Goal: Task Accomplishment & Management: Manage account settings

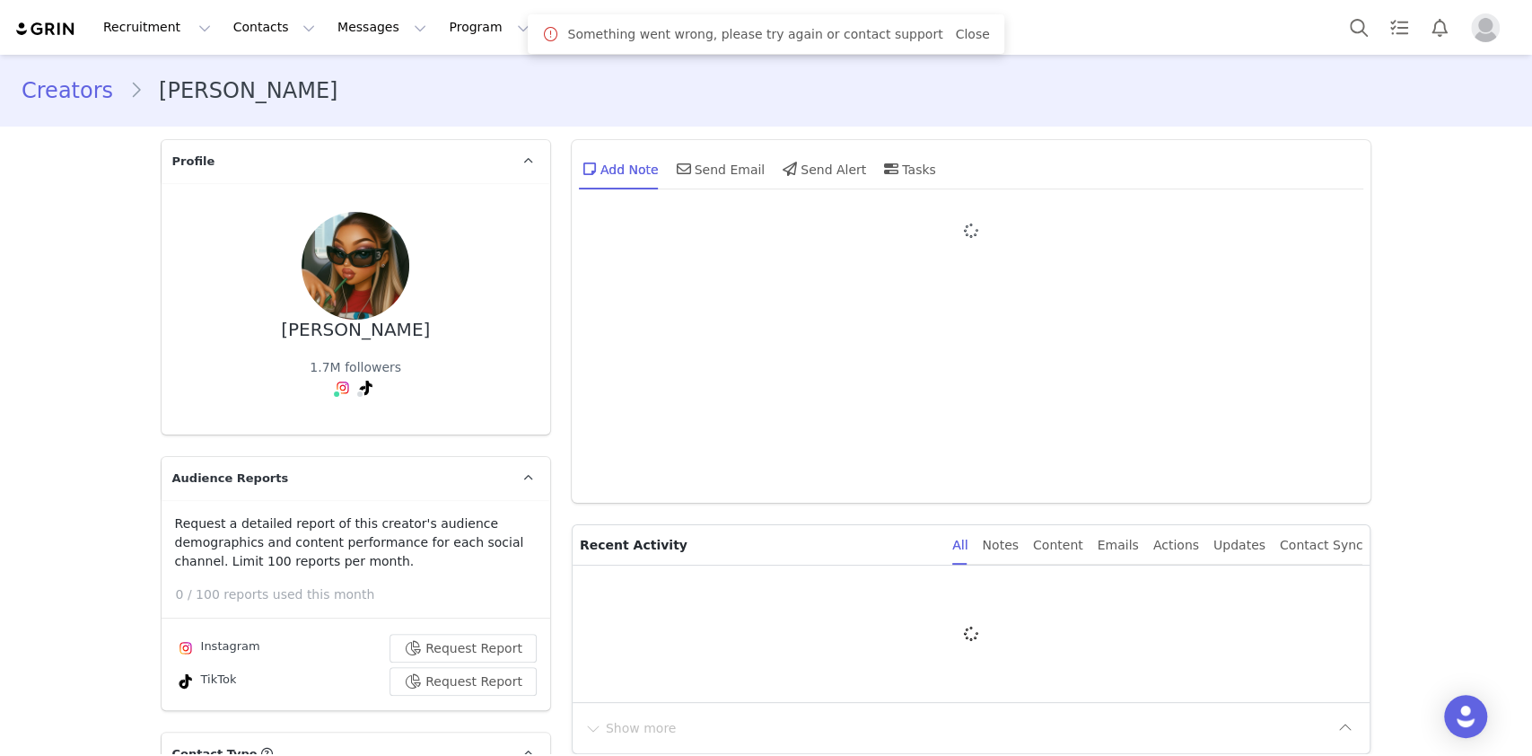
type input "+34 ([GEOGRAPHIC_DATA])"
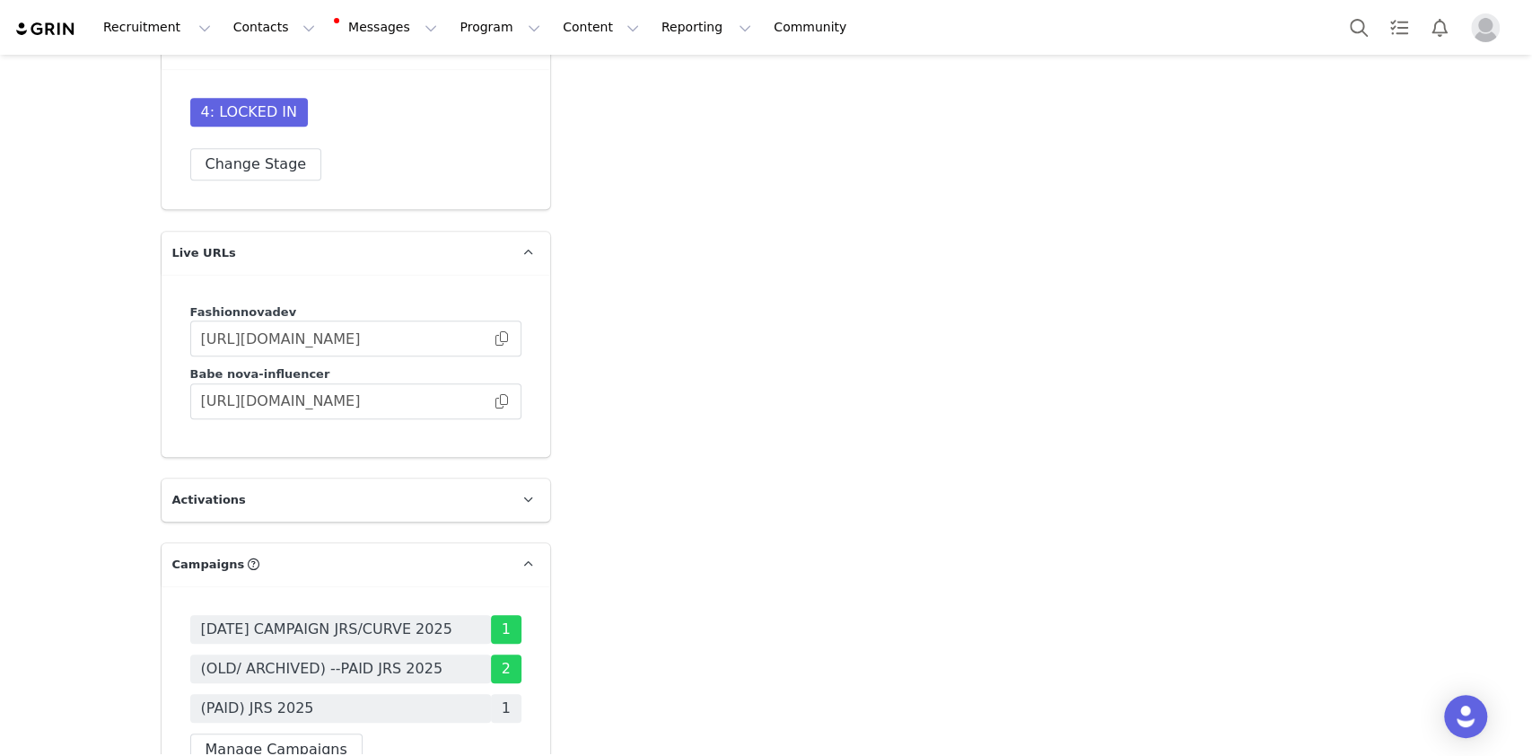
scroll to position [5505, 0]
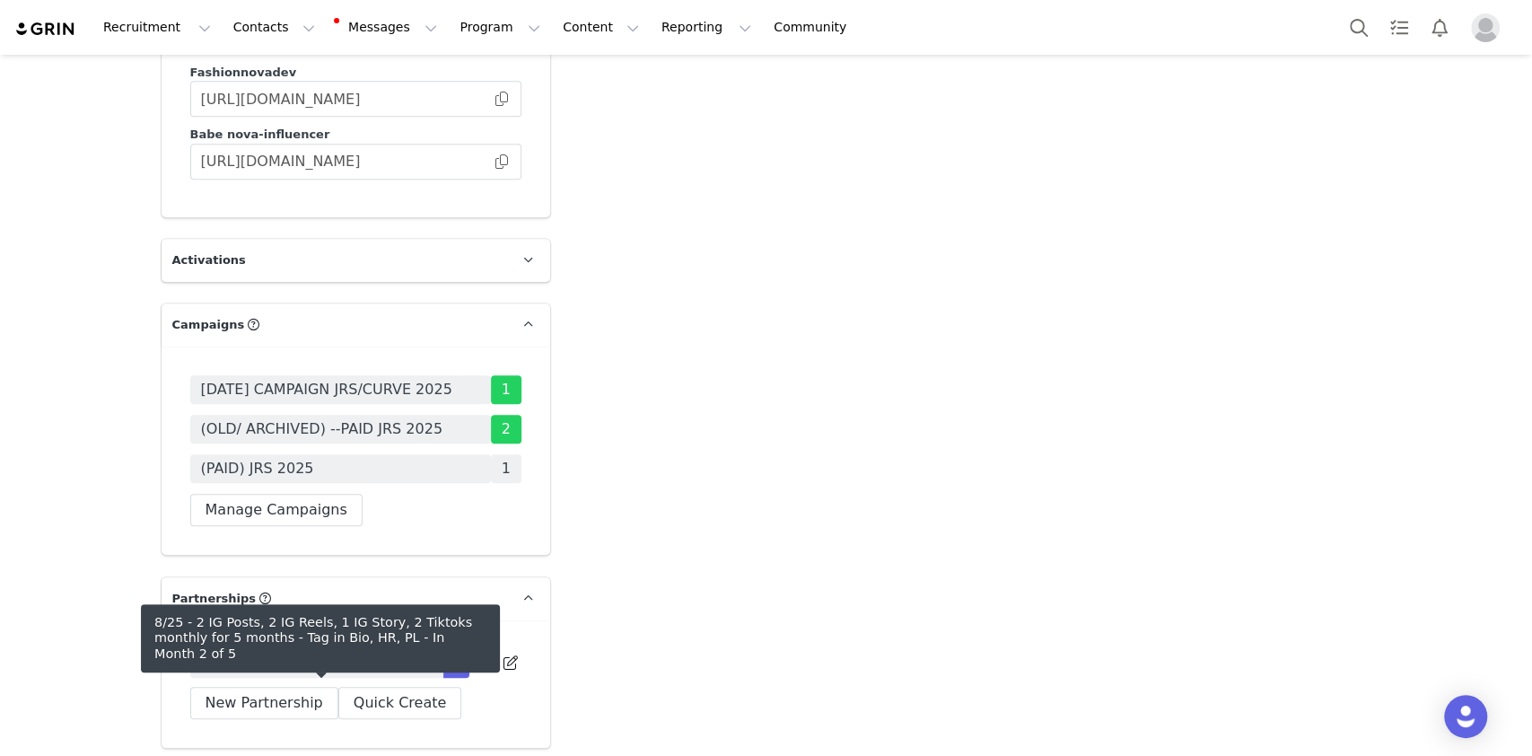
click at [371, 674] on span "8/25 - 2 IG Posts, 2 IG Reels, 1 IG Story, 2 Tiktoks monthly for 5 months - Tag…" at bounding box center [317, 664] width 232 height 22
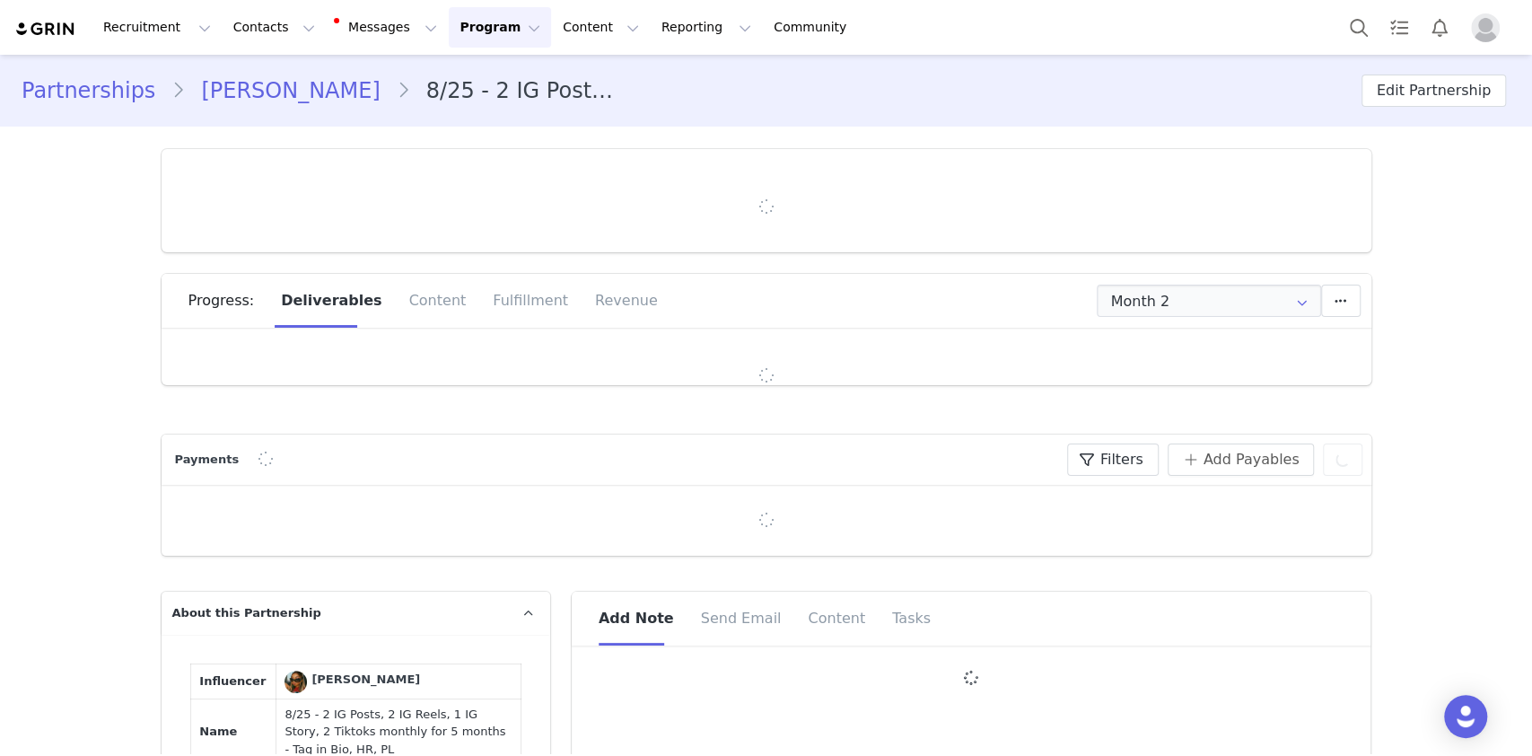
type input "+34 ([GEOGRAPHIC_DATA])"
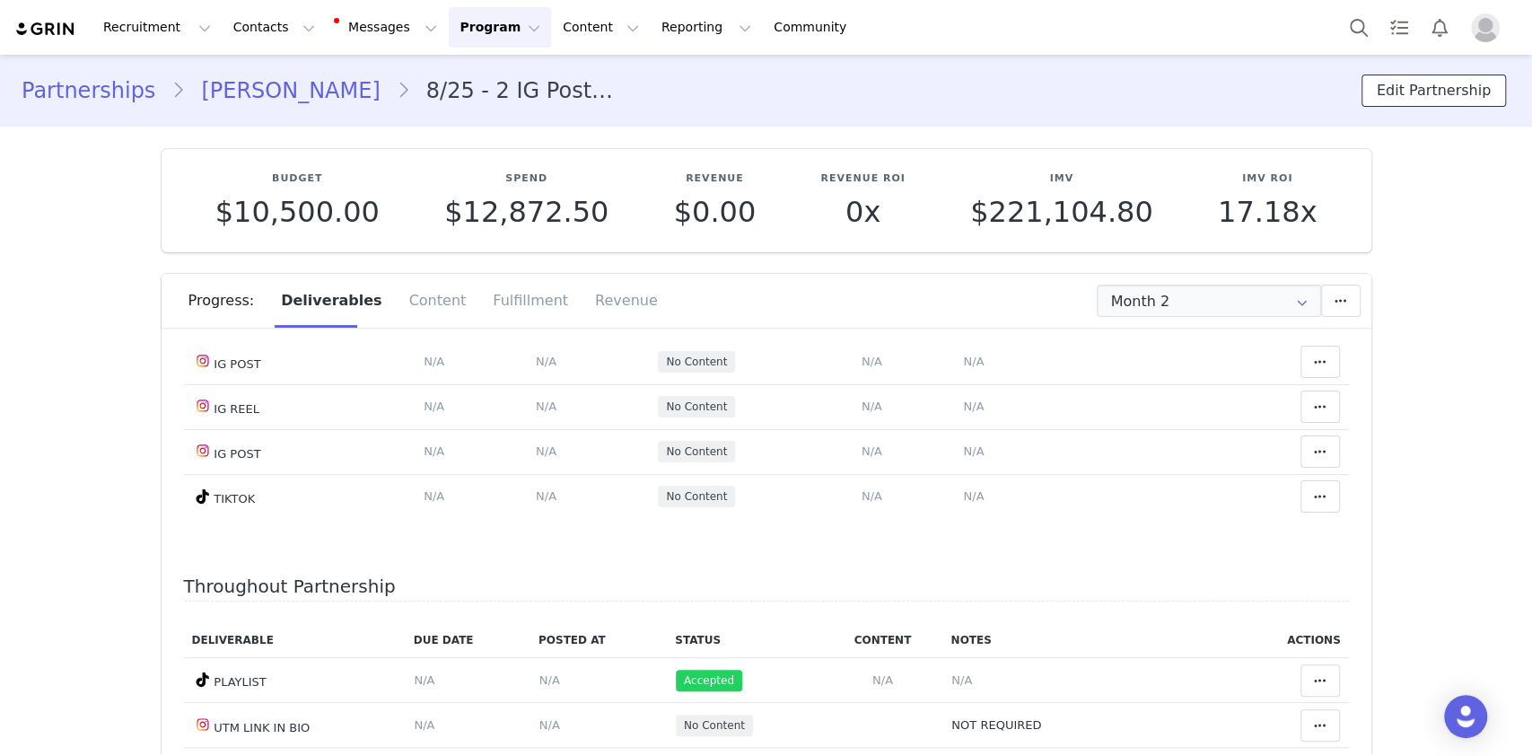
click at [1421, 100] on button "Edit Partnership" at bounding box center [1434, 91] width 145 height 32
select select
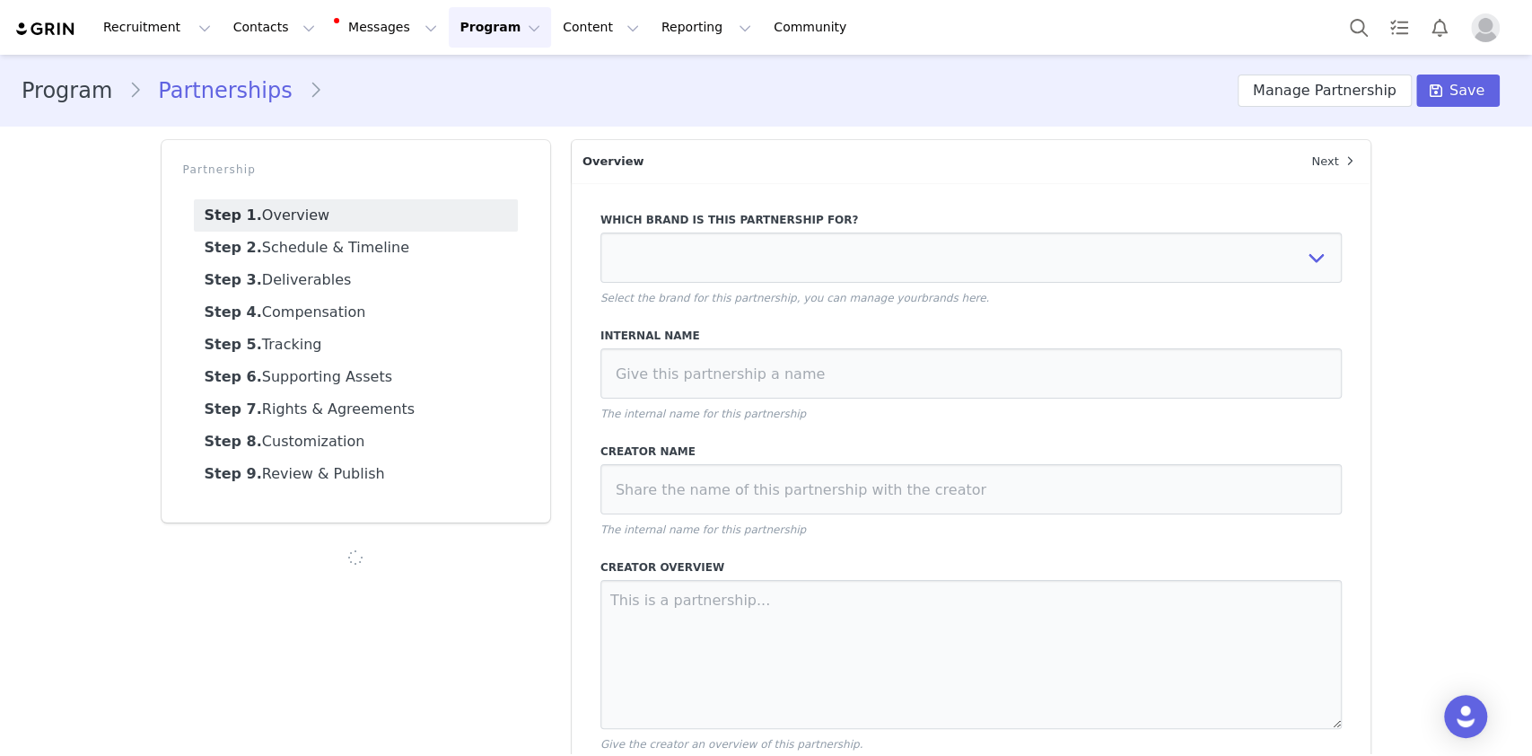
type input "$10,500.00"
select select "c05a2980-7b9a-4a75-bc20-068f97df96f2"
type input "8/25 - 2 IG Posts, 2 IG Reels, 1 IG Story, 2 Tiktoks monthly for 5 months - Tag…"
type input "@evagarcia"
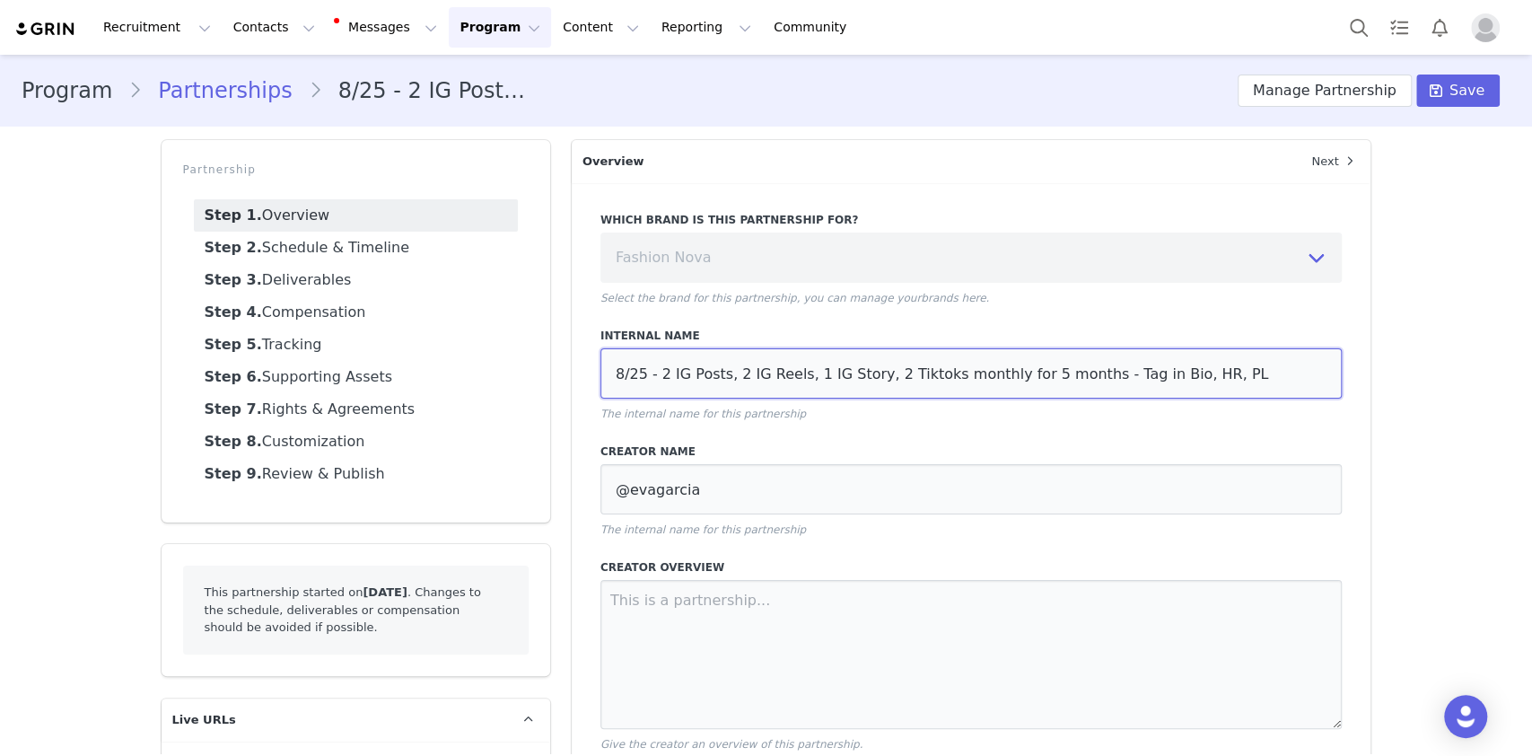
click at [1196, 371] on input "8/25 - 2 IG Posts, 2 IG Reels, 1 IG Story, 2 Tiktoks monthly for 5 months - Tag…" at bounding box center [972, 373] width 742 height 50
click at [916, 378] on input "8/25 - 2 IG Posts, 2 IG Reels, 1 IG Story, 2 Tiktoks monthly for 5 months - Tag…" at bounding box center [972, 373] width 742 height 50
type input "8/25 - 2 IG Posts, 2 IG Reels, 1 IG Story, 2 Tiktoks repost monthly for 5 month…"
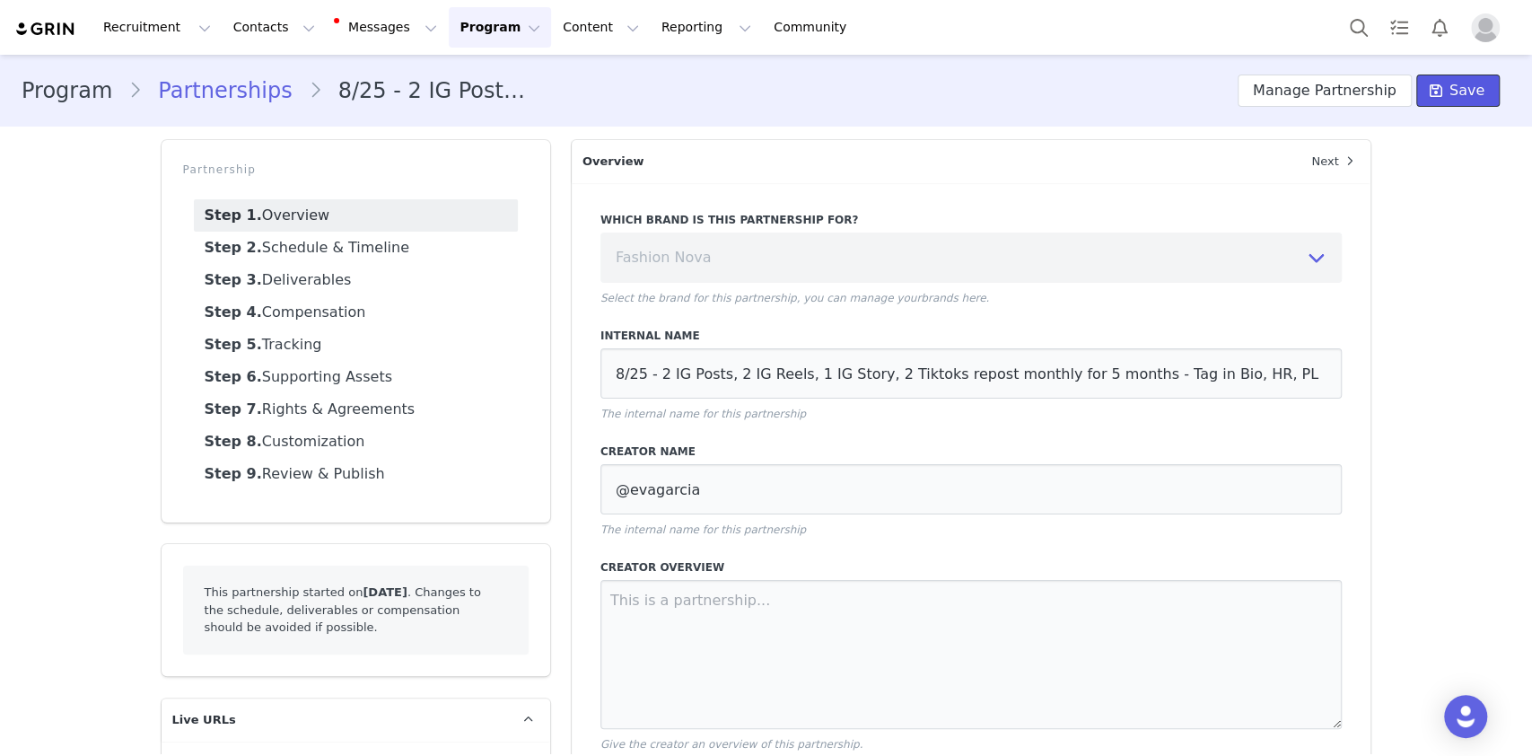
click at [1450, 95] on span "Save" at bounding box center [1467, 91] width 35 height 22
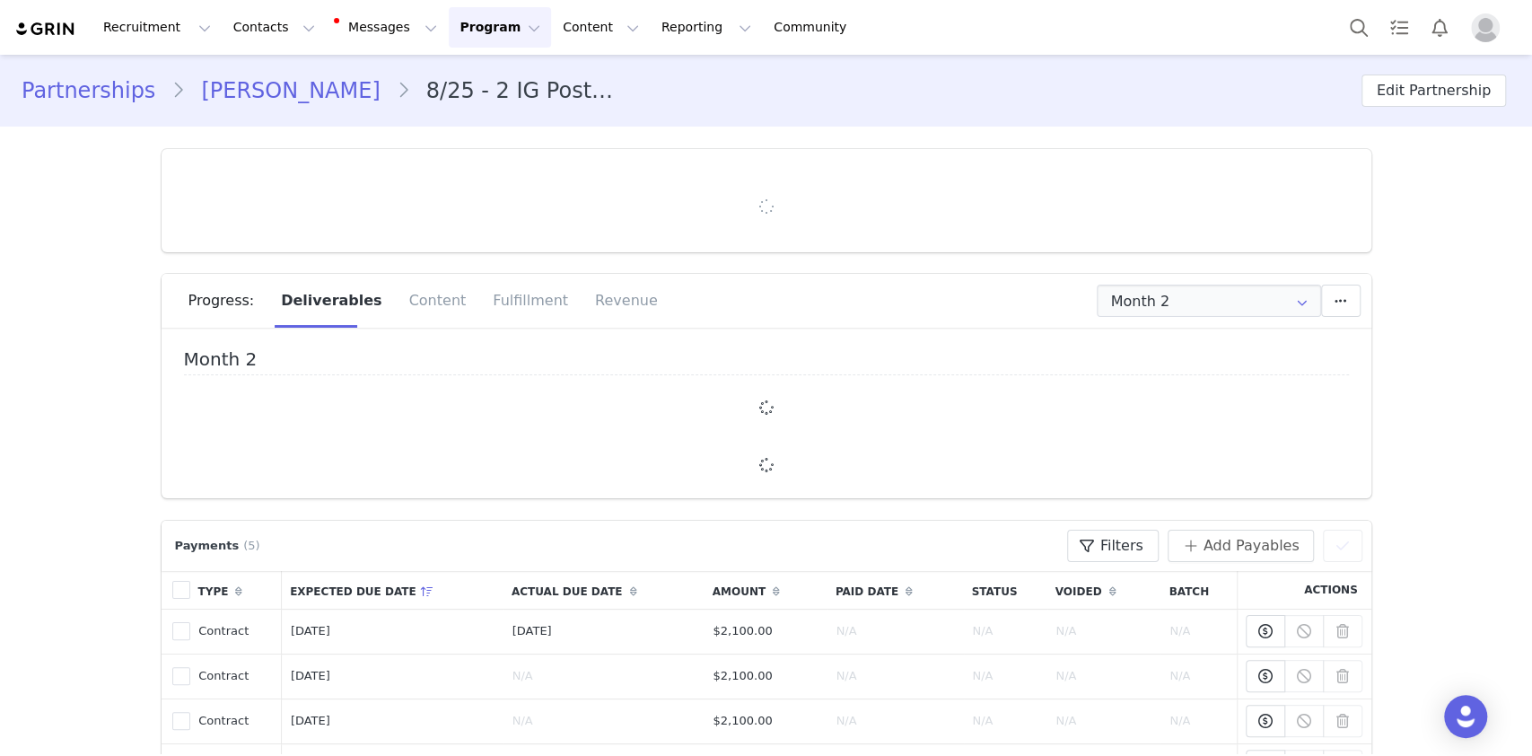
type input "+34 ([GEOGRAPHIC_DATA])"
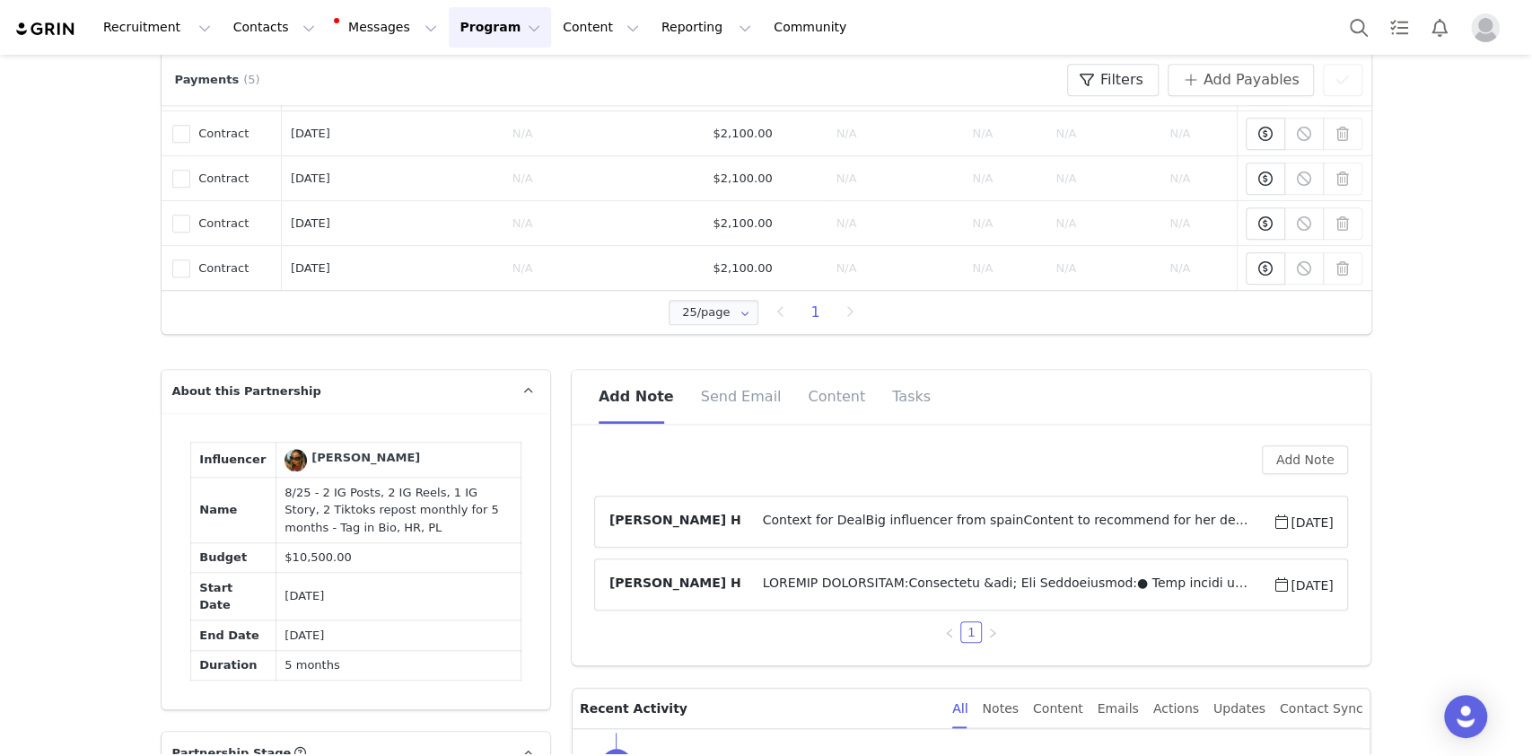
scroll to position [957, 0]
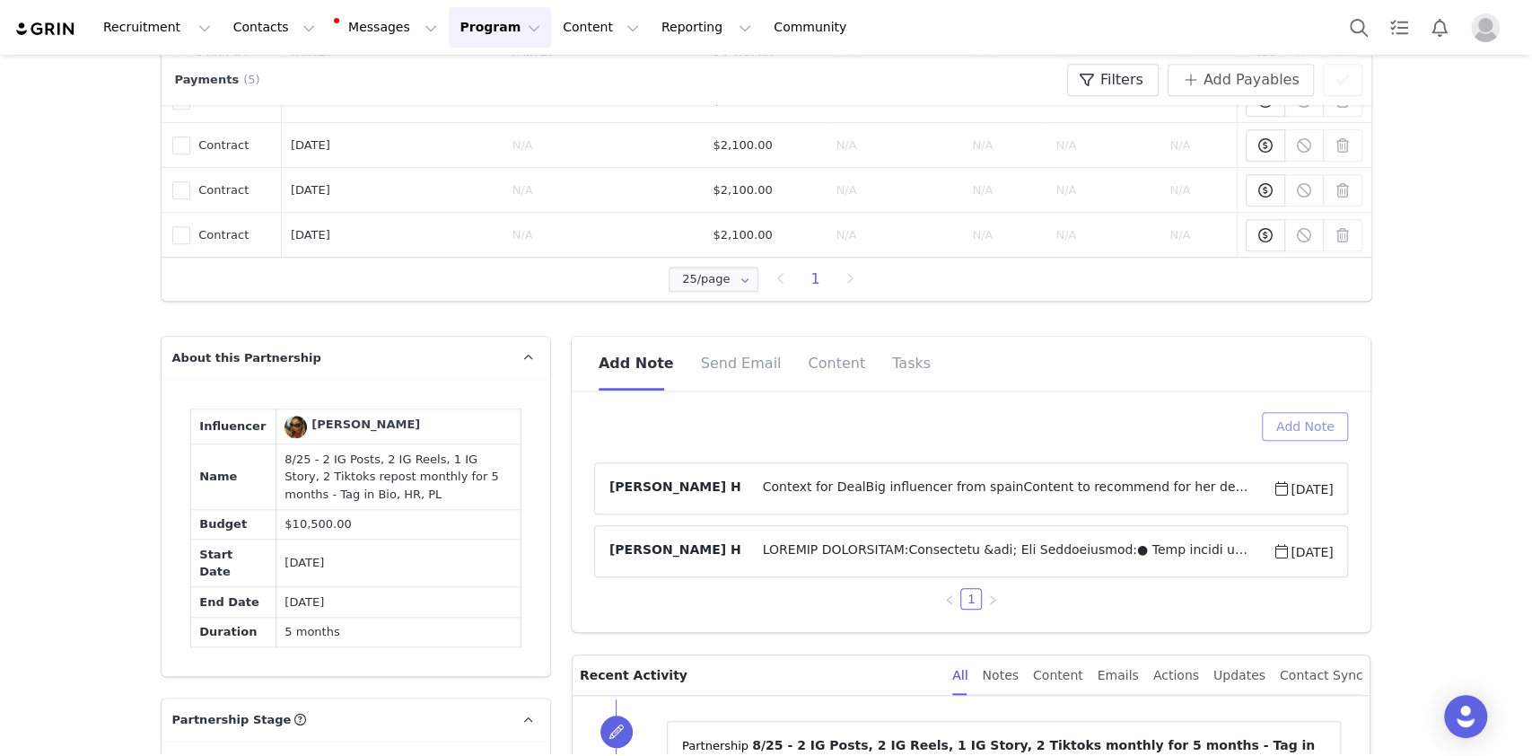
click at [1303, 433] on button "Add Note" at bounding box center [1305, 426] width 87 height 29
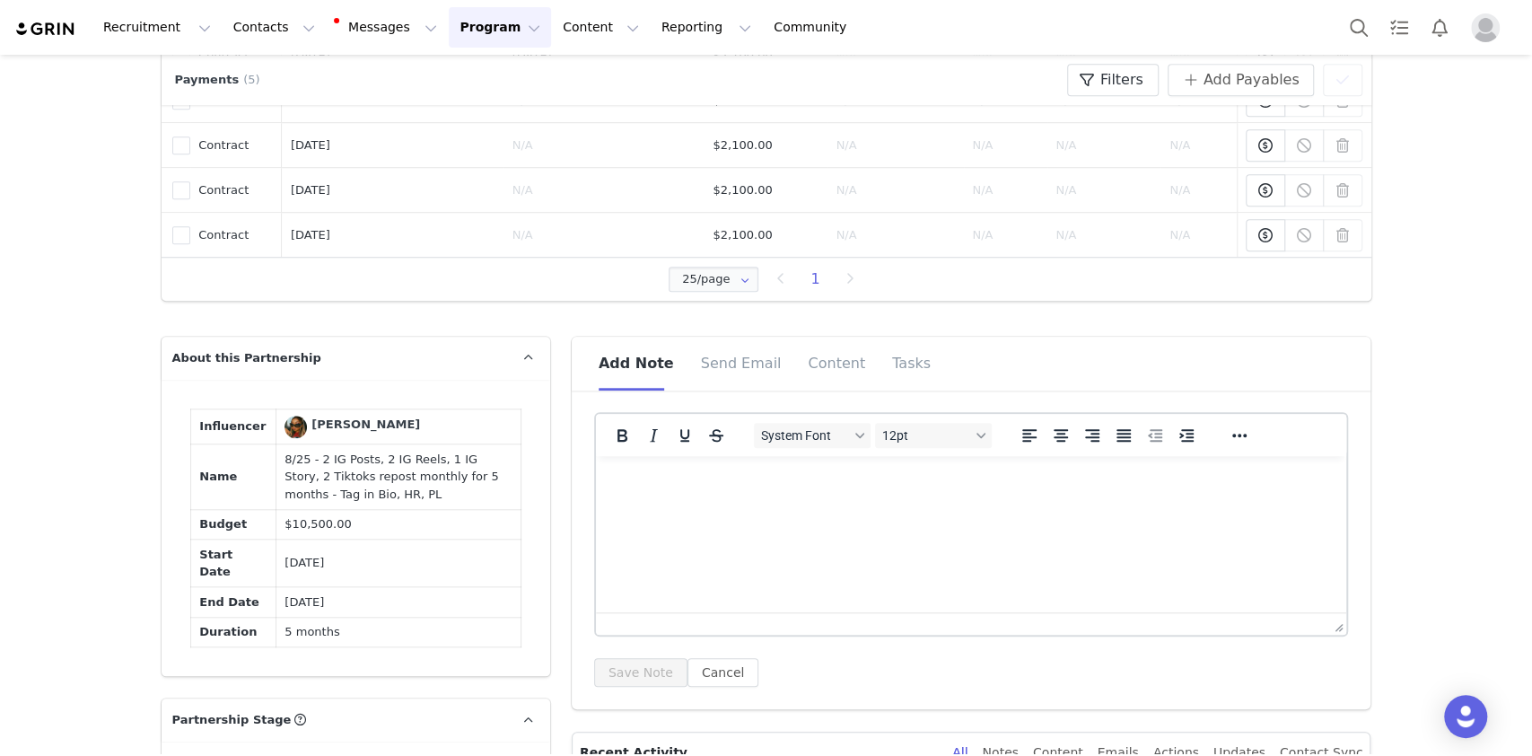
scroll to position [0, 0]
click at [1005, 628] on div at bounding box center [971, 623] width 751 height 22
click at [1019, 504] on html at bounding box center [970, 480] width 751 height 48
click at [635, 671] on button "Save Note" at bounding box center [640, 672] width 93 height 29
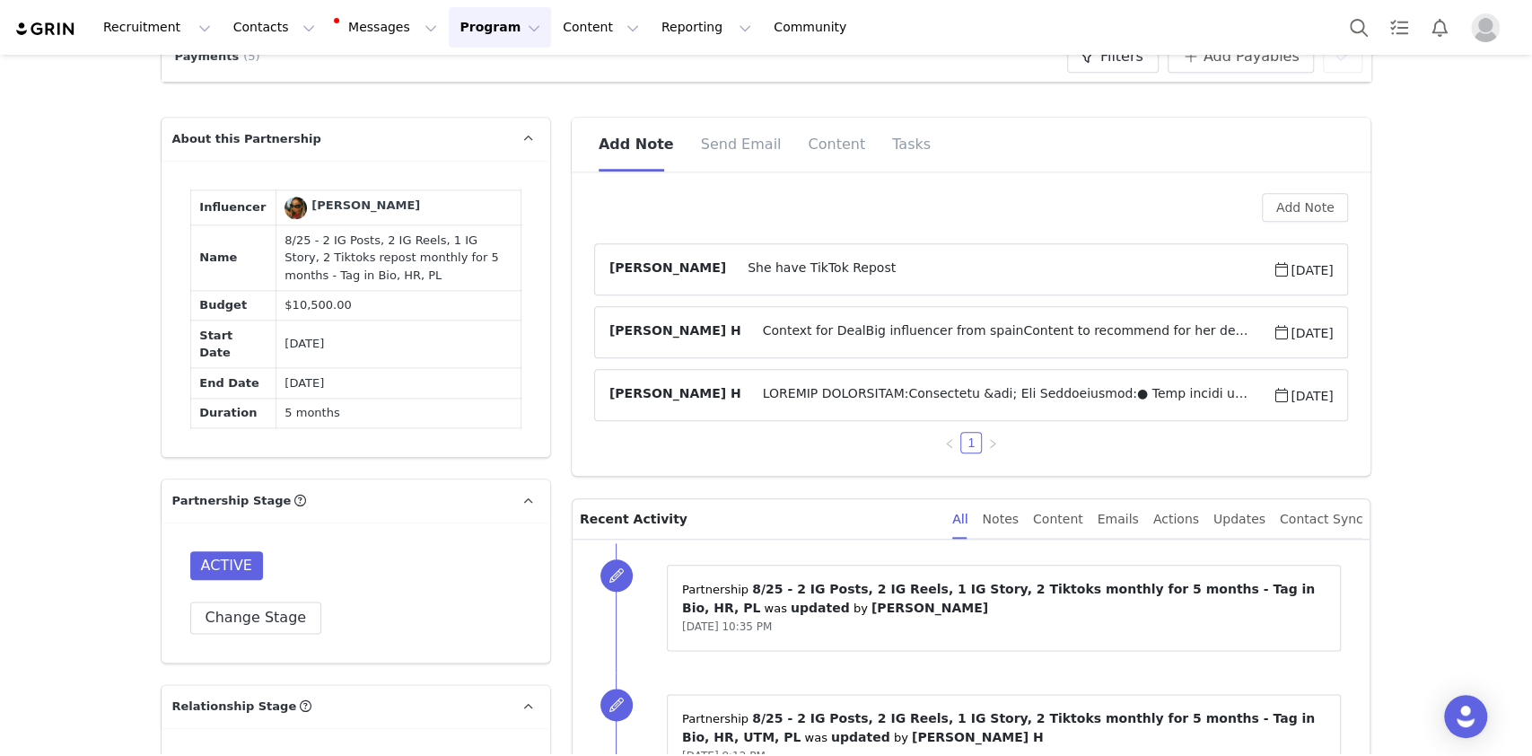
scroll to position [1077, 0]
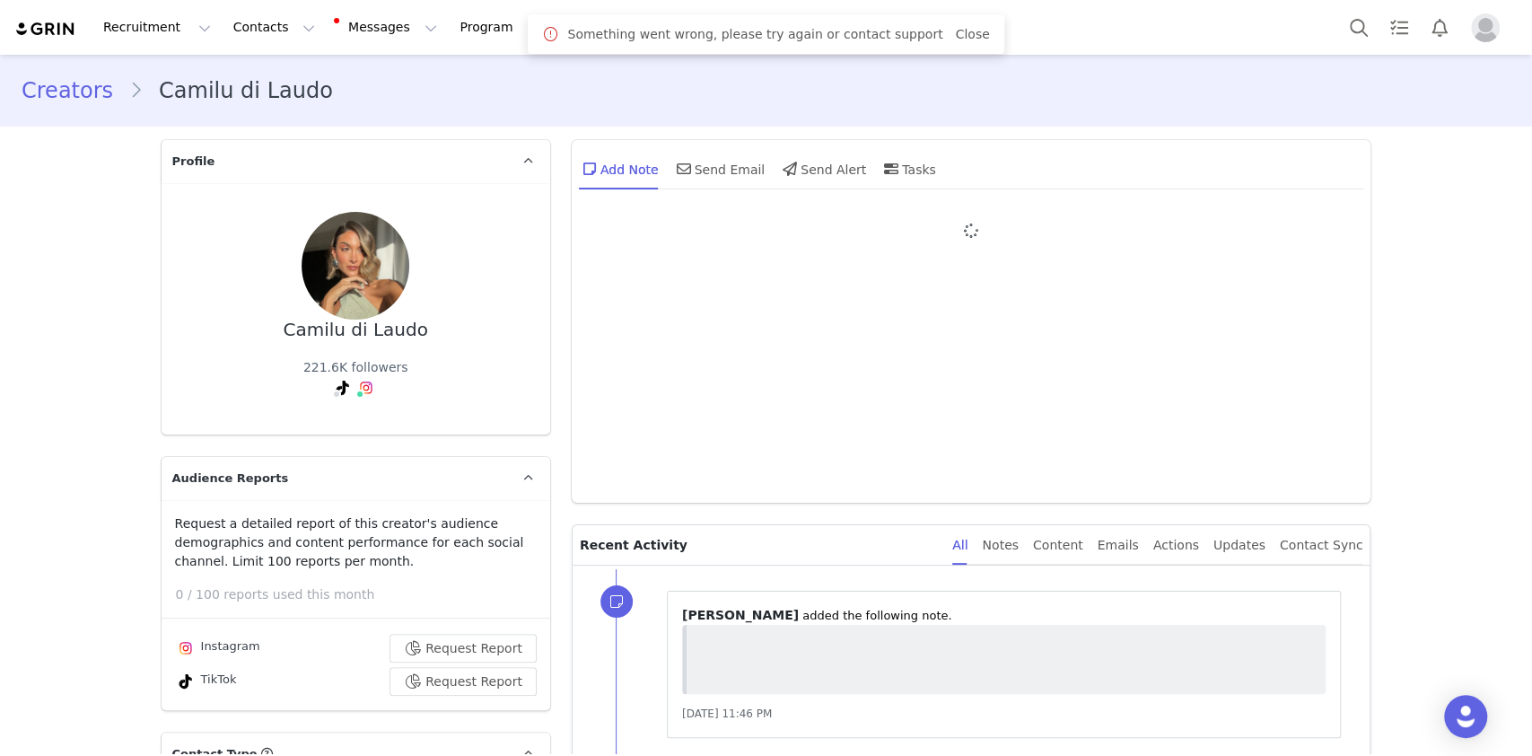
type input "+54 ([GEOGRAPHIC_DATA])"
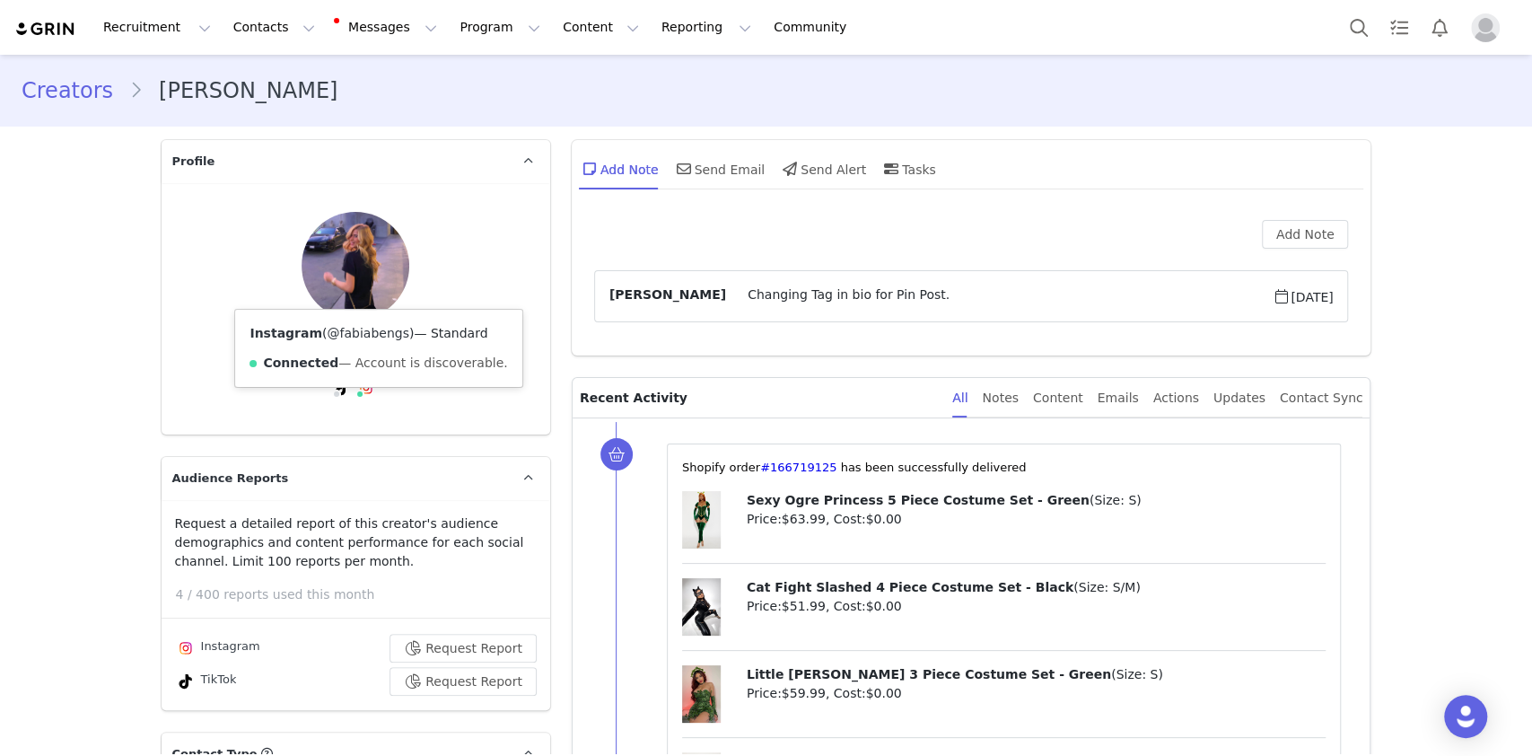
click at [355, 334] on link "@fabiabengs" at bounding box center [368, 333] width 82 height 14
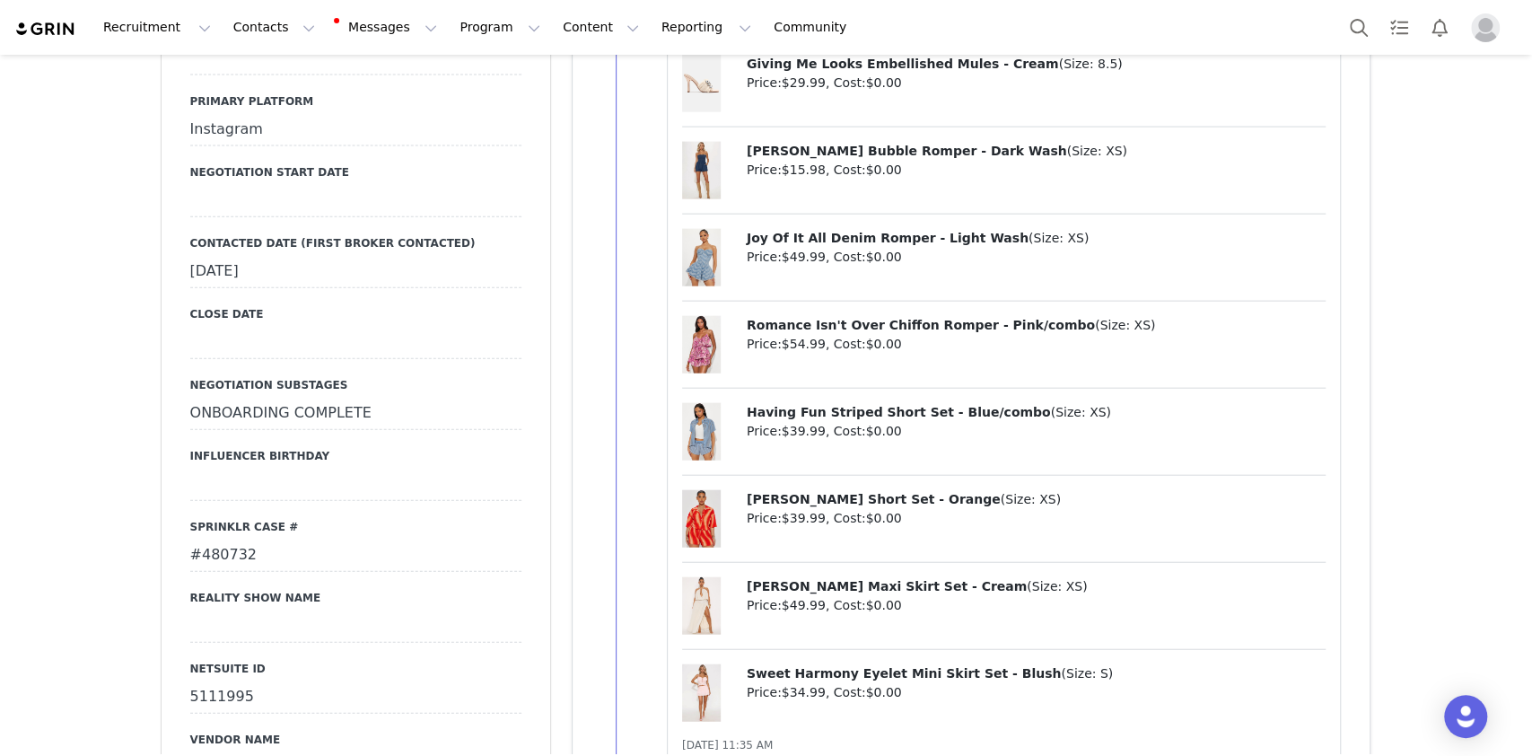
scroll to position [2872, 0]
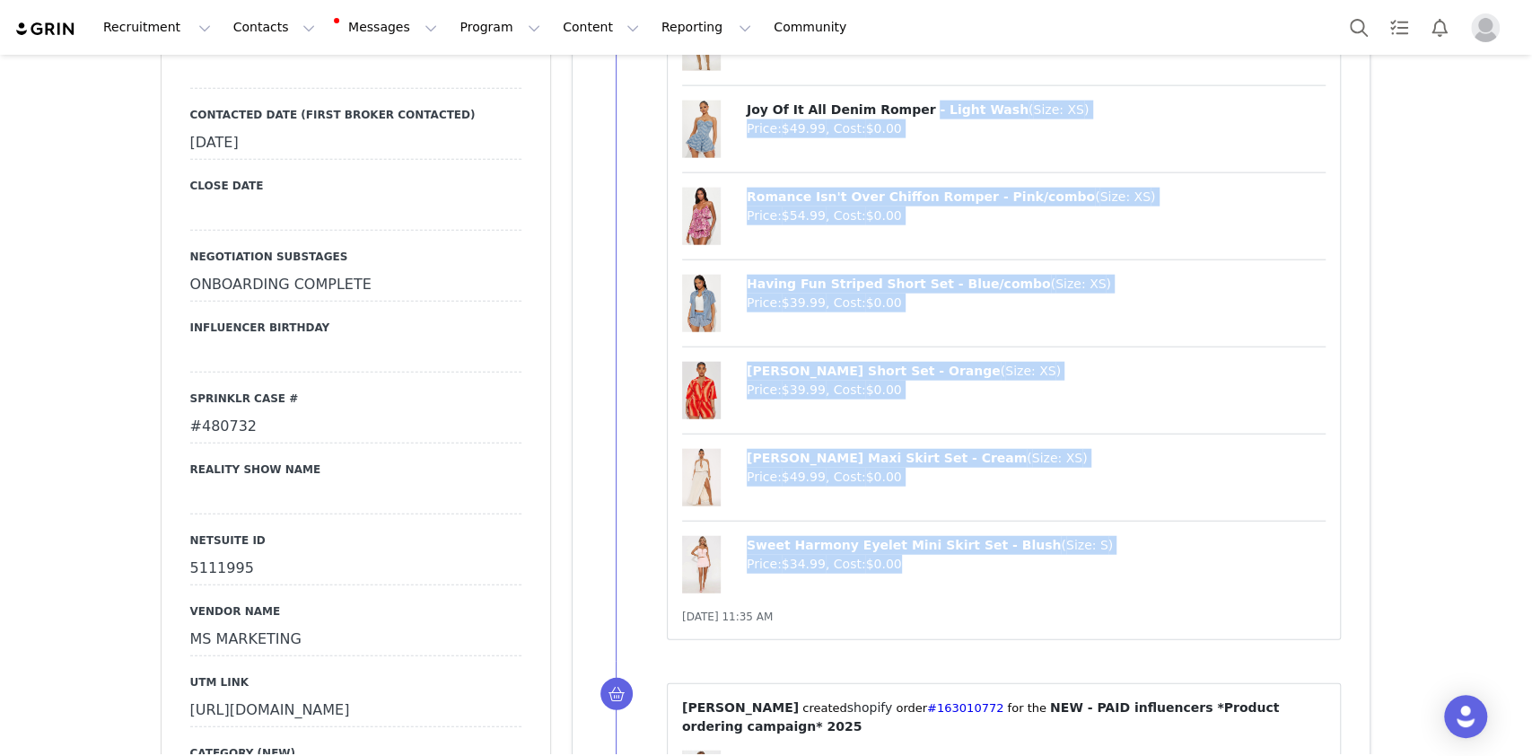
drag, startPoint x: 1123, startPoint y: 550, endPoint x: 895, endPoint y: 112, distance: 493.8
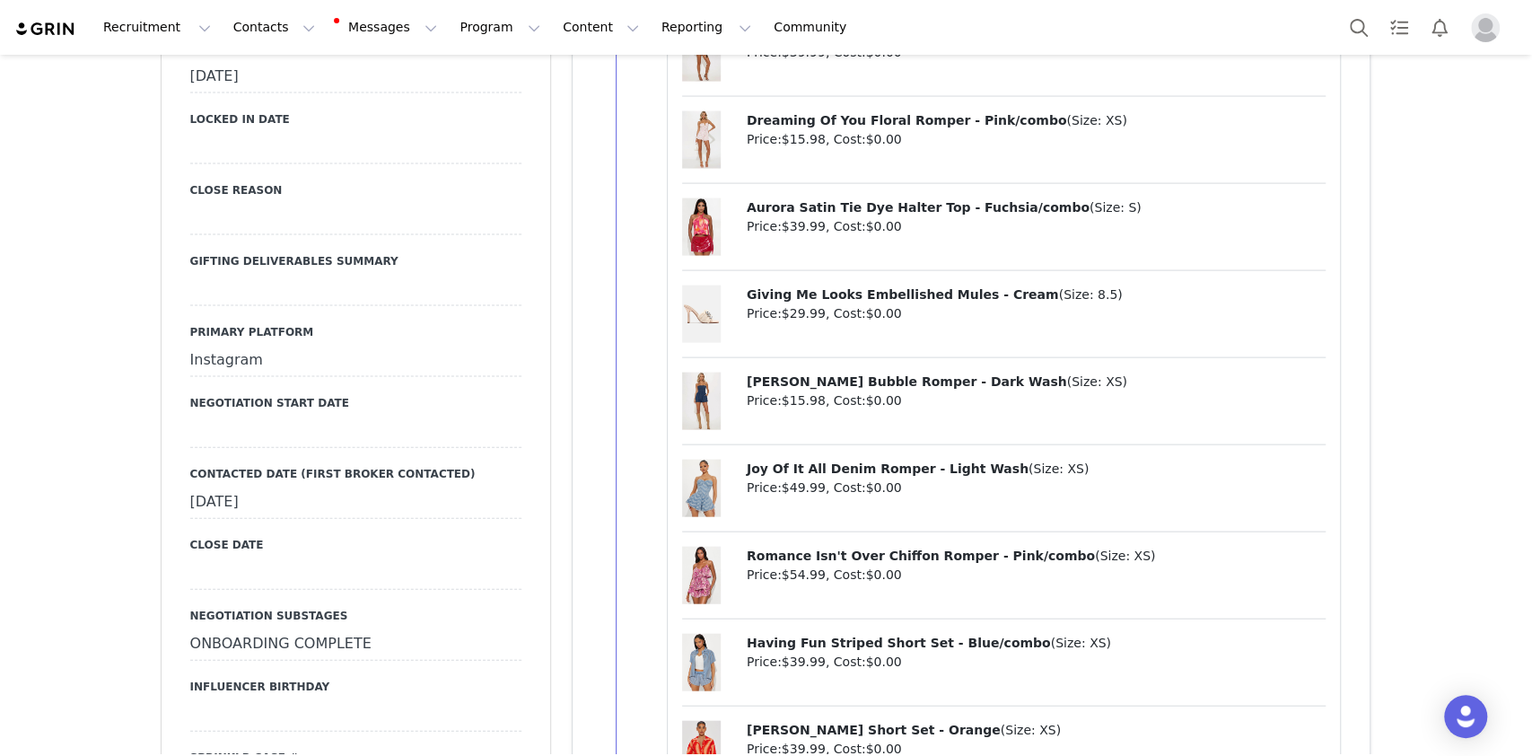
click at [1170, 363] on div "Meet At Dusk Crochet Short Set - Black ( Size: XS ) Price: $39.99 , Cost: $0.00…" at bounding box center [1004, 321] width 644 height 1291
drag, startPoint x: 1149, startPoint y: 368, endPoint x: 883, endPoint y: 118, distance: 365.1
click at [883, 118] on div "Meet At Dusk Crochet Short Set - Black ( Size: XS ) Price: $39.99 , Cost: $0.00…" at bounding box center [1004, 321] width 644 height 1291
click at [1208, 296] on p "Giving Me Looks Embellished Mules - Cream ( Size: 8.5 )" at bounding box center [1037, 294] width 580 height 19
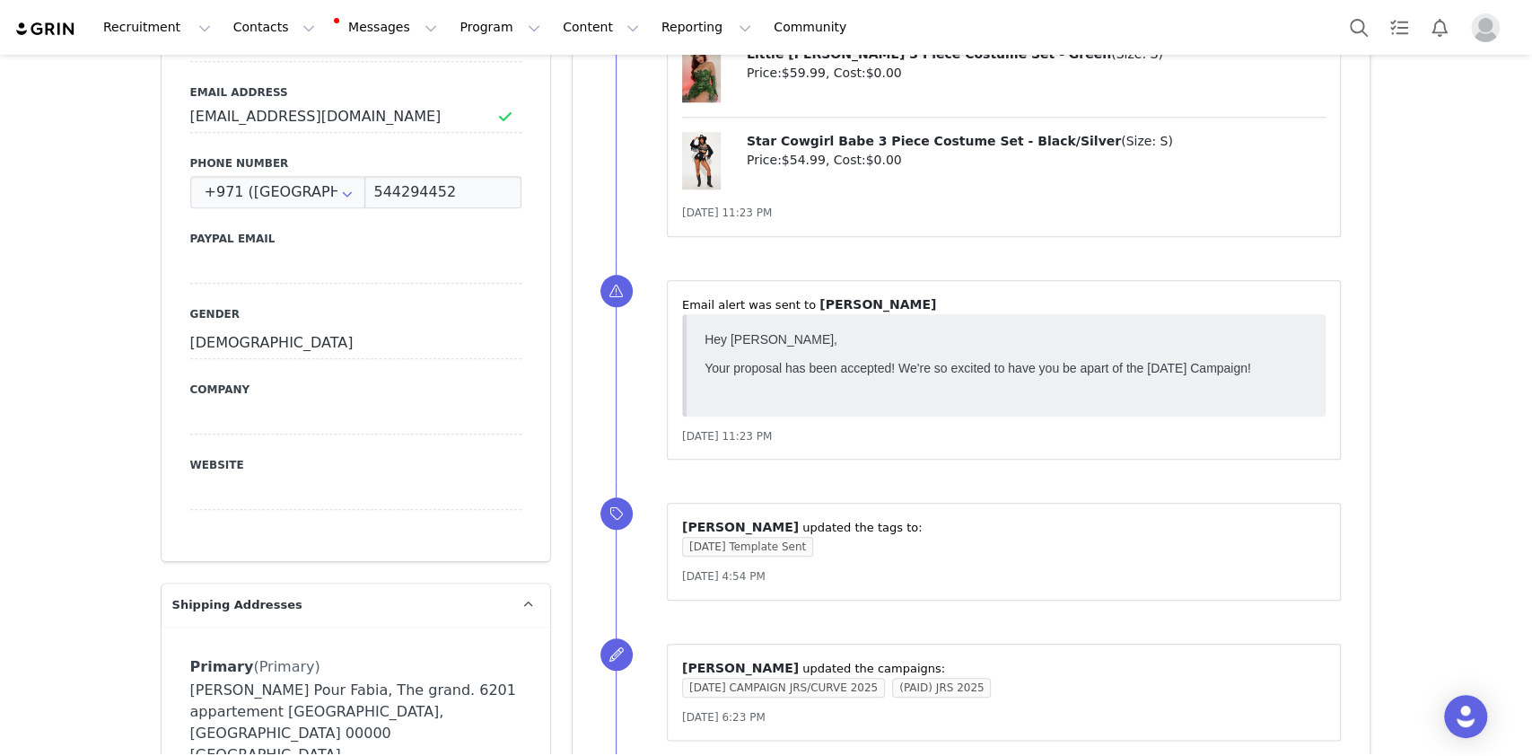
scroll to position [239, 0]
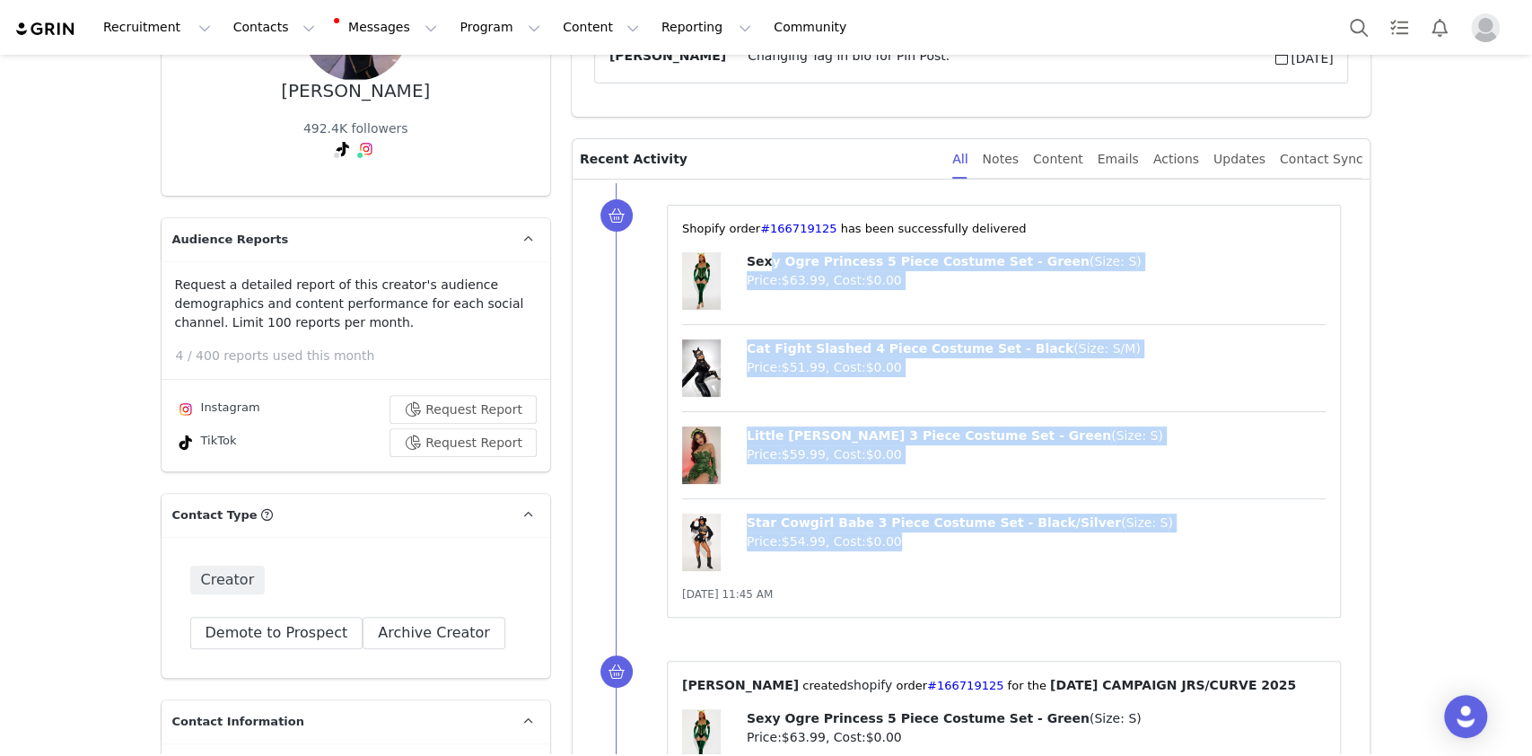
drag, startPoint x: 989, startPoint y: 474, endPoint x: 825, endPoint y: 248, distance: 279.6
click at [760, 248] on div "⁨Shopify⁩ order⁨ #166719125 ⁩ has been successfully delivered Sexy Ogre Princes…" at bounding box center [1004, 411] width 644 height 382
click at [1074, 247] on div "⁨Shopify⁩ order⁨ #166719125 ⁩ has been successfully delivered Sexy Ogre Princes…" at bounding box center [1004, 411] width 644 height 382
click at [1208, 312] on div "Sexy Ogre Princess 5 Piece Costume Set - Green ( Size: S ) Price: $63.99 , Cost…" at bounding box center [1004, 288] width 644 height 73
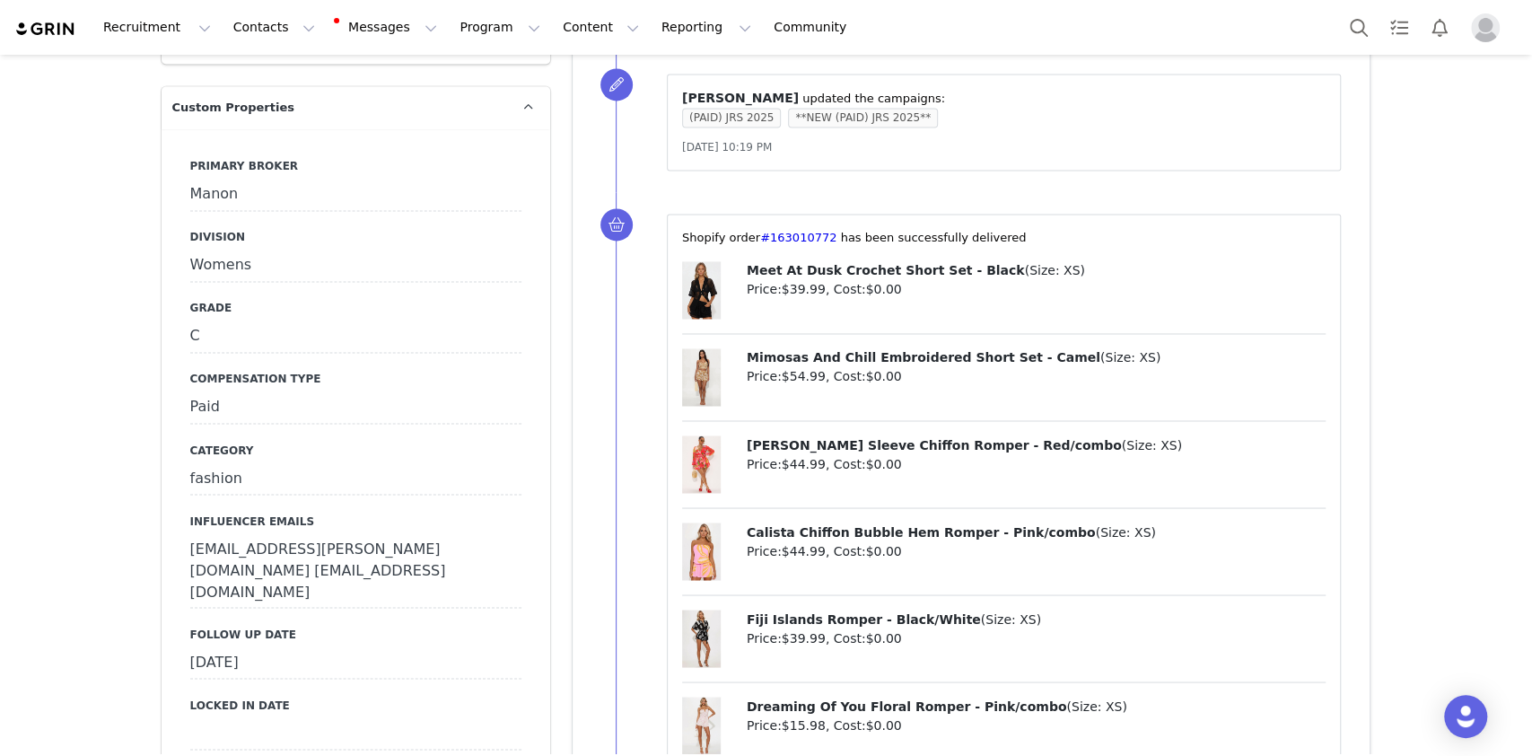
scroll to position [2154, 0]
